Goal: Information Seeking & Learning: Learn about a topic

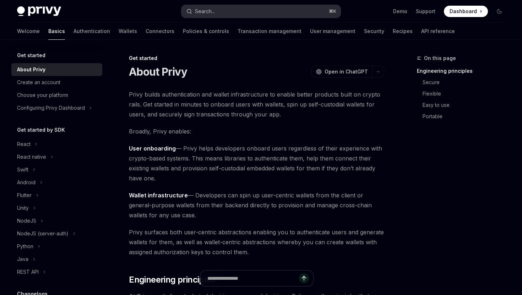
click at [213, 15] on div "Search..." at bounding box center [205, 11] width 20 height 9
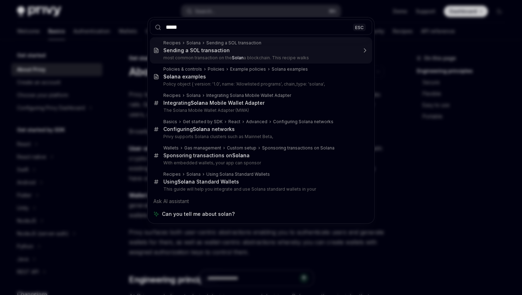
type input "******"
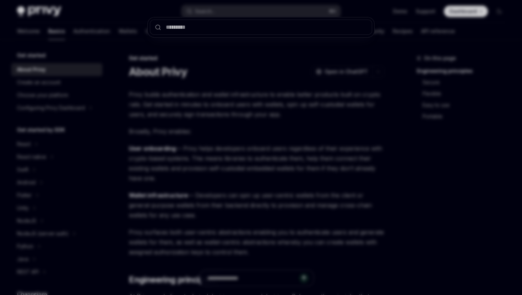
click at [118, 37] on div at bounding box center [261, 147] width 522 height 295
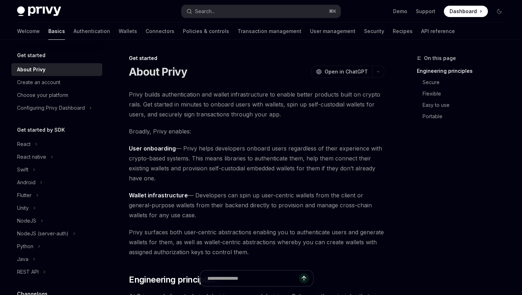
click at [453, 9] on span "Dashboard" at bounding box center [463, 11] width 27 height 7
type textarea "*"
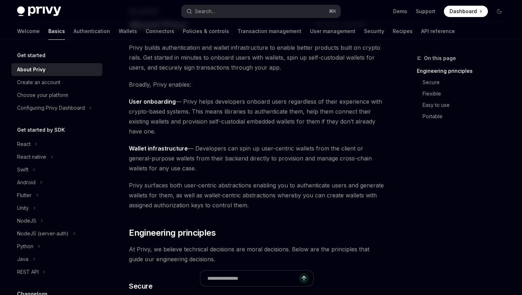
scroll to position [48, 0]
click at [216, 18] on div "Privy Docs home page Search... ⌘ K Demo Support Dashboard Dashboard Search..." at bounding box center [261, 11] width 488 height 23
click at [213, 14] on div "Search..." at bounding box center [205, 11] width 20 height 9
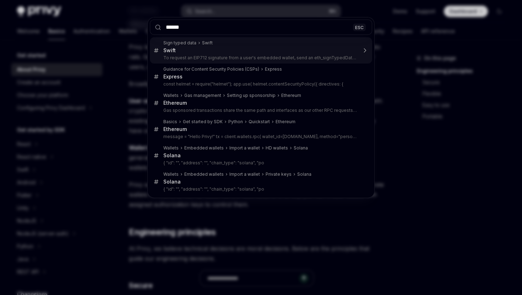
type input "*******"
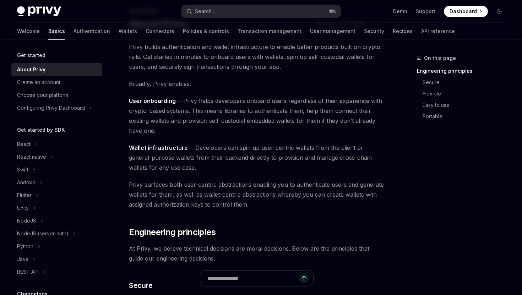
type textarea "*"
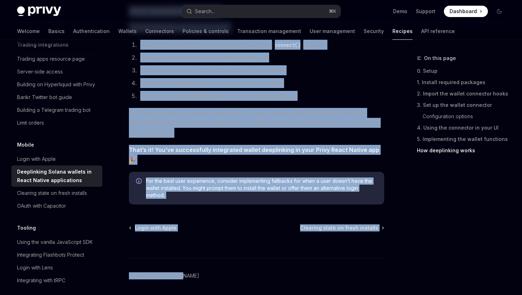
scroll to position [1759, 0]
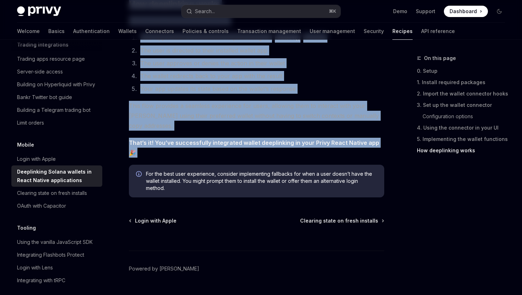
drag, startPoint x: 125, startPoint y: 70, endPoint x: 267, endPoint y: 149, distance: 162.2
